Goal: Find specific page/section: Find specific page/section

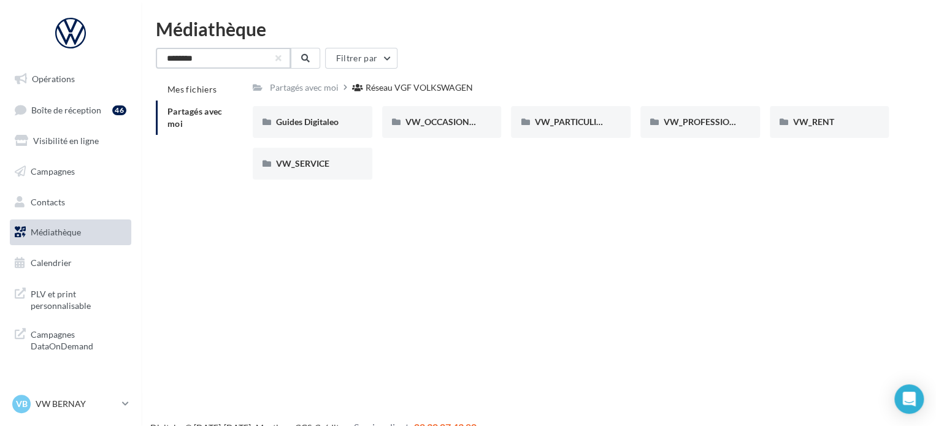
click at [198, 62] on input "*******" at bounding box center [223, 58] width 135 height 21
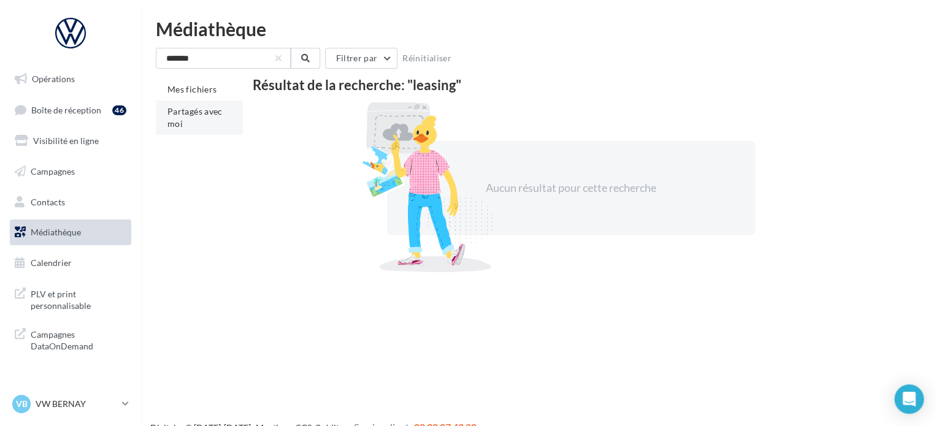
click at [188, 105] on li "Partagés avec moi" at bounding box center [199, 118] width 87 height 34
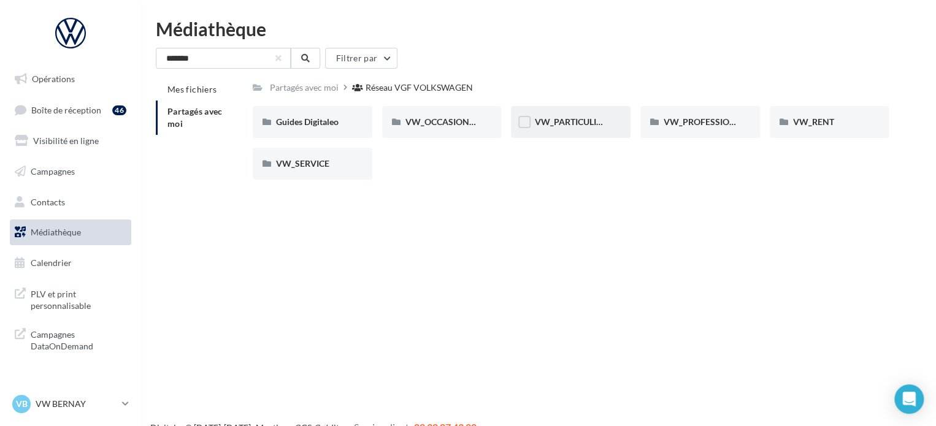
click at [578, 129] on div "VW_PARTICULIERS" at bounding box center [571, 122] width 120 height 32
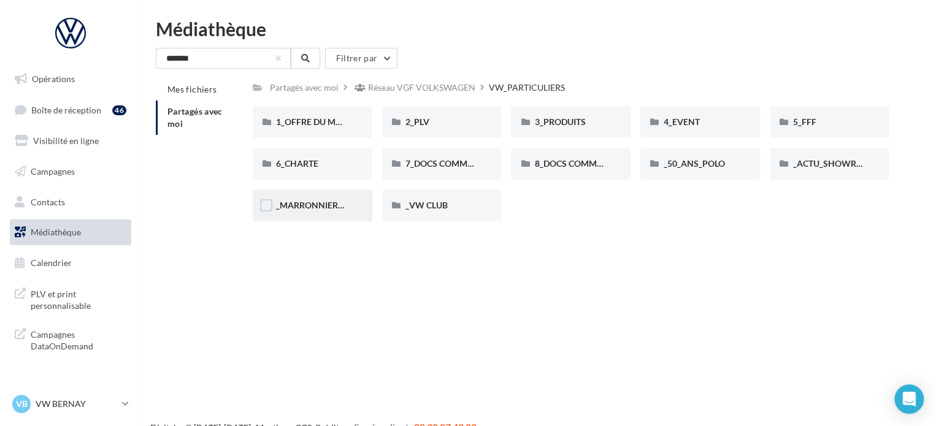
click at [300, 215] on div "_MARRONNIERS_25" at bounding box center [313, 205] width 120 height 32
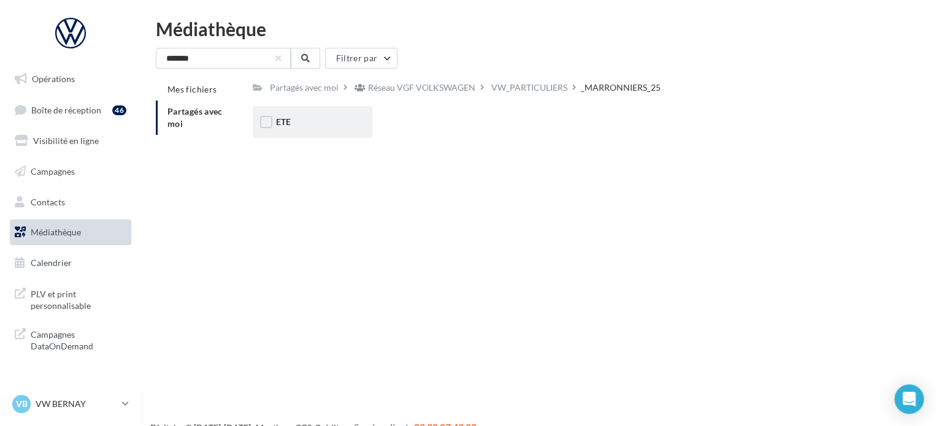
click at [286, 115] on div "ETE" at bounding box center [313, 122] width 120 height 32
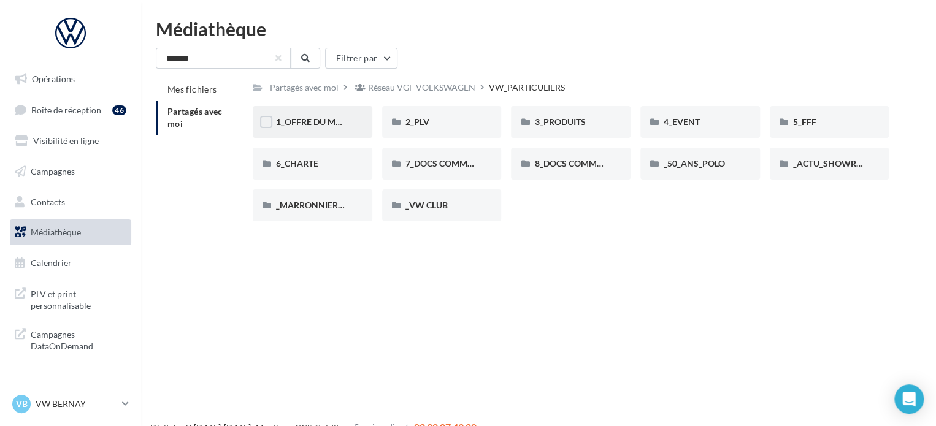
click at [316, 124] on span "1_OFFRE DU MOIS" at bounding box center [313, 121] width 74 height 10
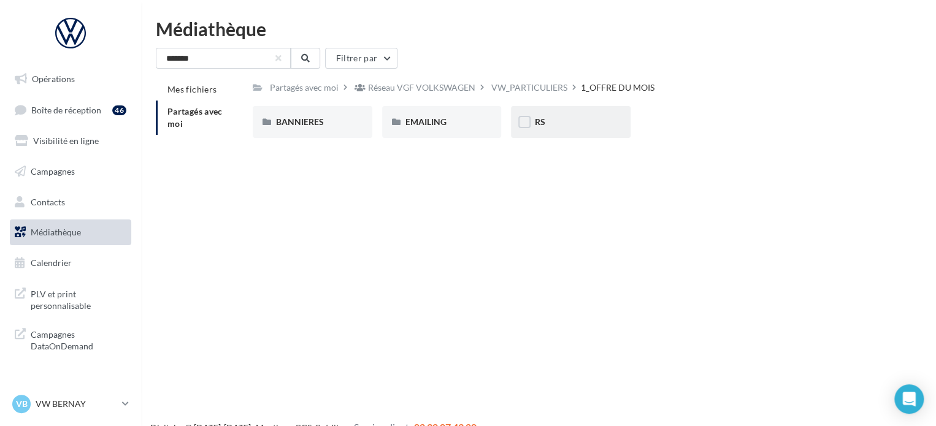
click at [573, 127] on div "RS" at bounding box center [570, 122] width 73 height 12
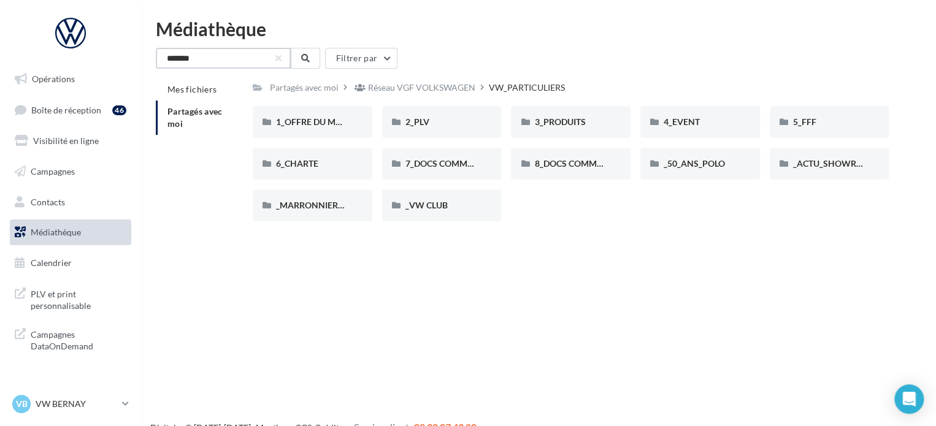
drag, startPoint x: 206, startPoint y: 59, endPoint x: -61, endPoint y: 59, distance: 267.3
click at [0, 59] on html "Opérations Boîte de réception 46 Visibilité en ligne Campagnes Contacts Médiath…" at bounding box center [468, 213] width 936 height 426
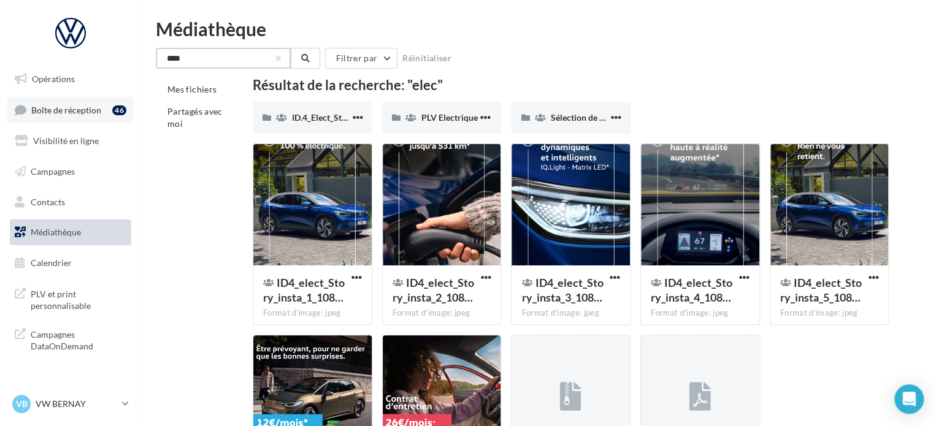
type input "****"
click at [69, 107] on span "Boîte de réception" at bounding box center [66, 109] width 70 height 10
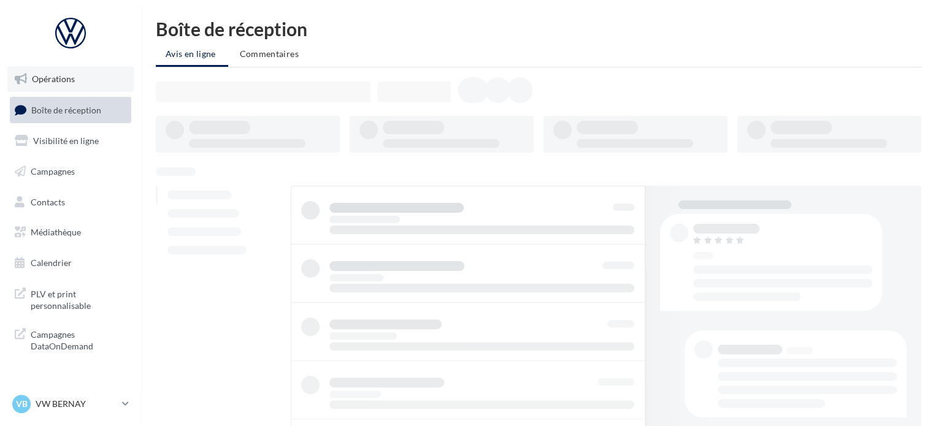
click at [93, 83] on link "Opérations" at bounding box center [70, 79] width 126 height 26
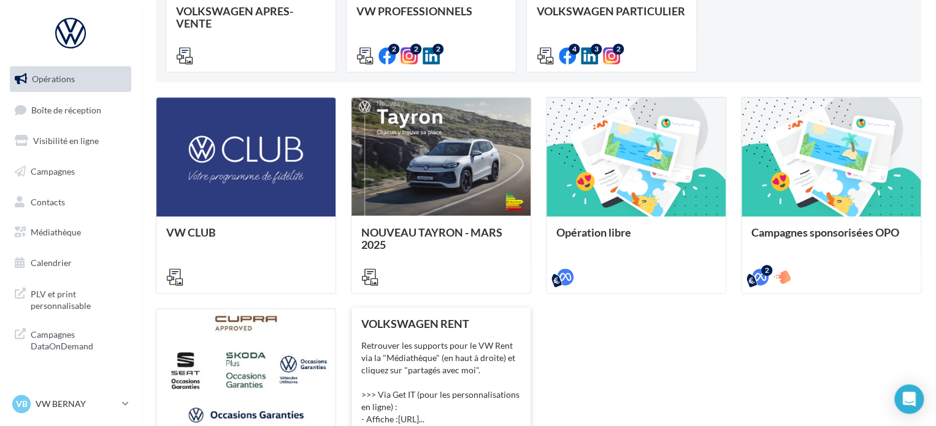
scroll to position [72, 0]
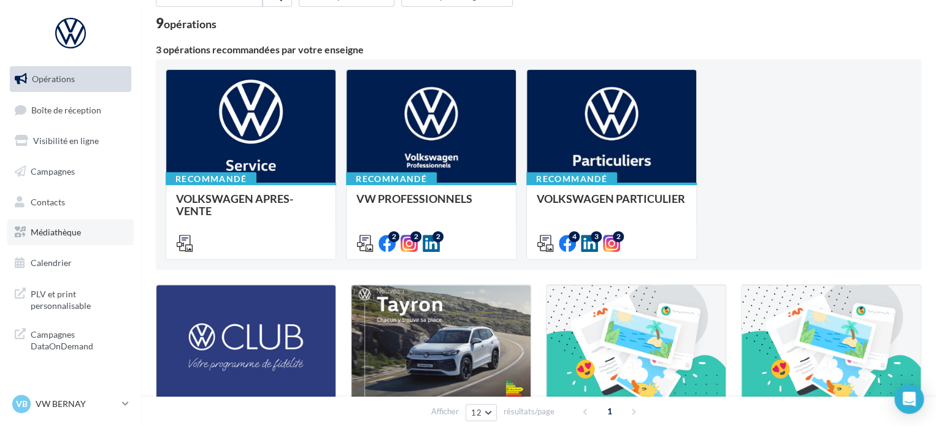
click at [36, 240] on link "Médiathèque" at bounding box center [70, 233] width 126 height 26
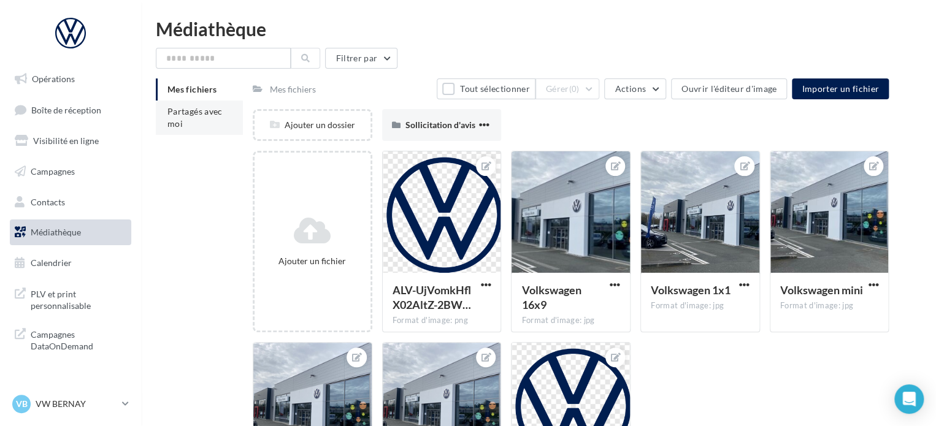
click at [201, 119] on li "Partagés avec moi" at bounding box center [199, 118] width 87 height 34
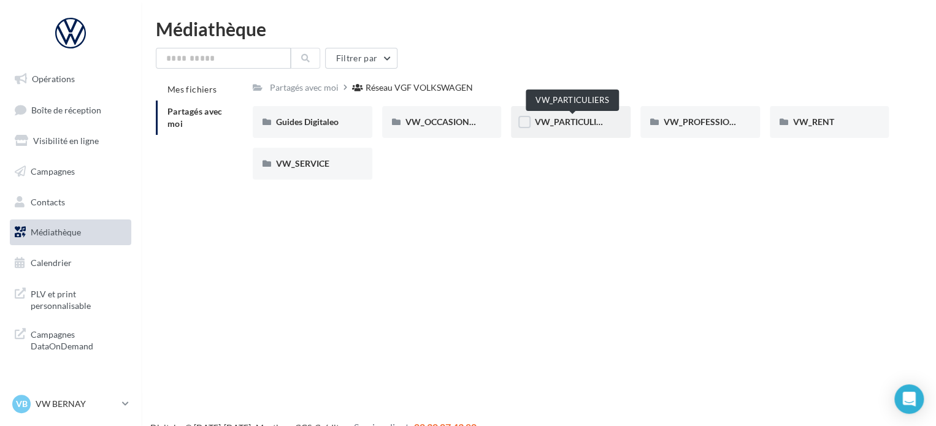
click at [579, 120] on span "VW_PARTICULIERS" at bounding box center [572, 121] width 77 height 10
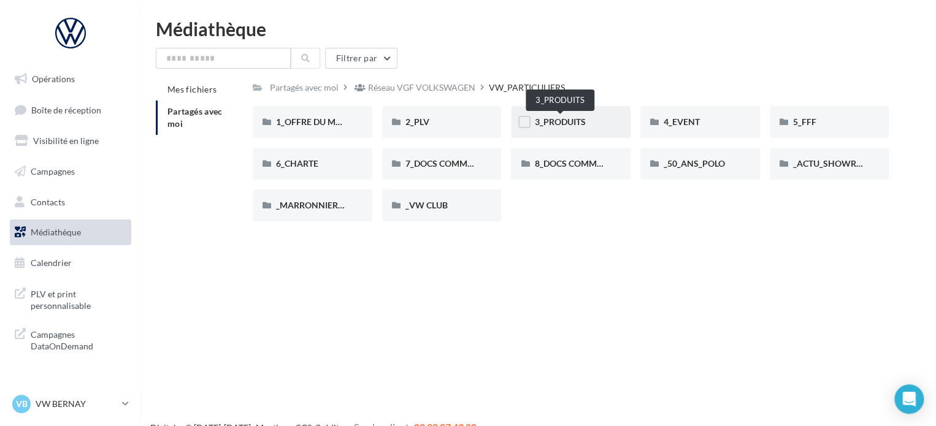
click at [567, 123] on span "3_PRODUITS" at bounding box center [559, 121] width 51 height 10
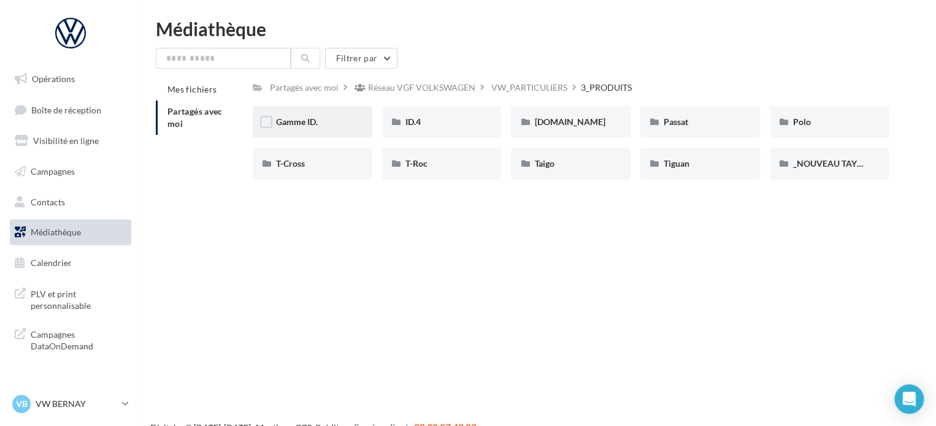
click at [356, 124] on div "Gamme ID." at bounding box center [313, 122] width 120 height 32
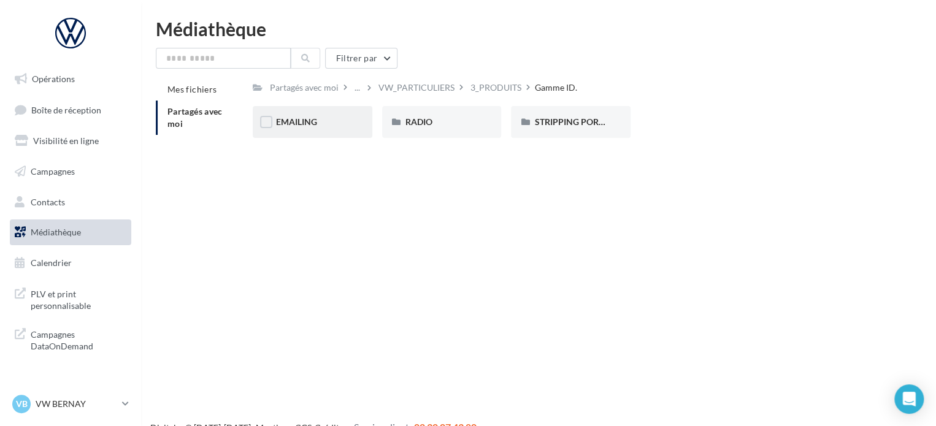
click at [361, 127] on div "EMAILING" at bounding box center [313, 122] width 120 height 32
click at [624, 114] on div "STRIPPING PORTIERES" at bounding box center [571, 122] width 120 height 32
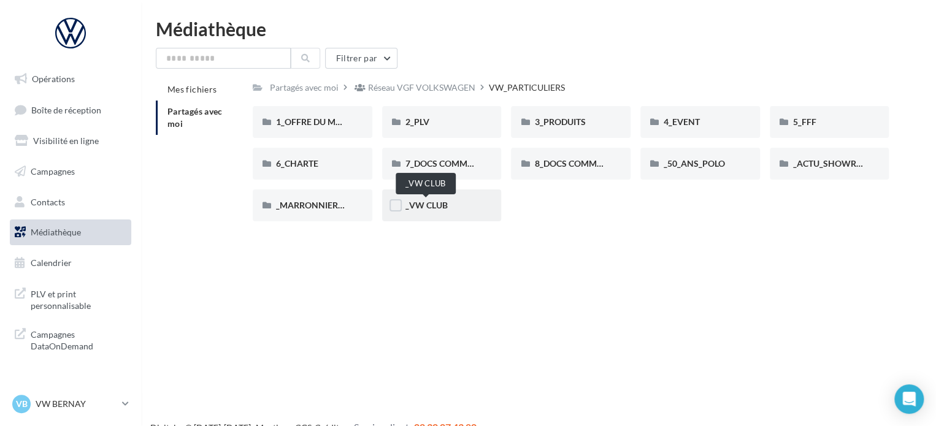
click at [418, 209] on span "_VW CLUB" at bounding box center [426, 205] width 42 height 10
